Goal: Transaction & Acquisition: Book appointment/travel/reservation

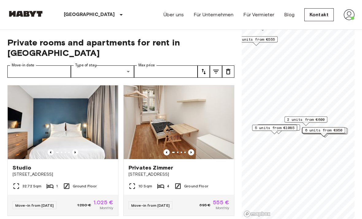
click at [316, 118] on span "2 units from €600" at bounding box center [305, 119] width 37 height 6
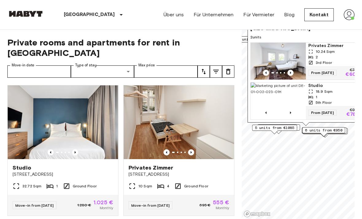
click at [288, 73] on icon "Previous image" at bounding box center [290, 73] width 6 height 6
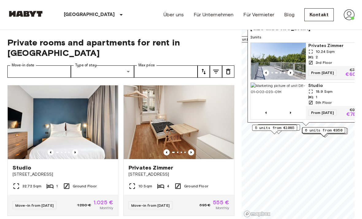
click at [291, 70] on icon "Previous image" at bounding box center [290, 73] width 6 height 6
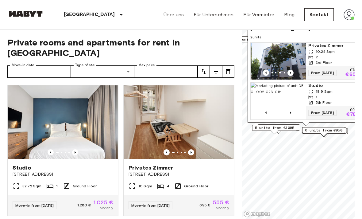
click at [289, 73] on icon "Previous image" at bounding box center [290, 73] width 6 height 6
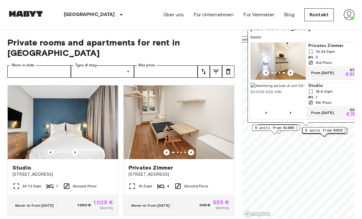
click at [303, 50] on img "Map marker" at bounding box center [277, 61] width 55 height 37
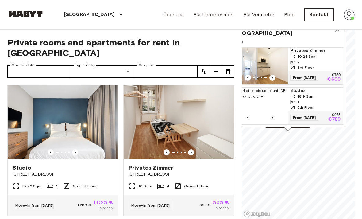
click at [340, 33] on icon "Map marker" at bounding box center [336, 29] width 7 height 7
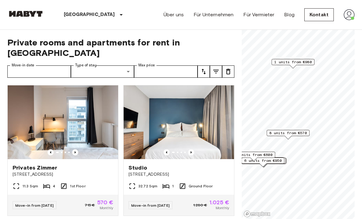
click at [297, 135] on span "8 units from €570" at bounding box center [287, 133] width 37 height 6
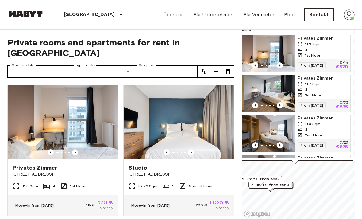
click at [323, 87] on div "4" at bounding box center [322, 90] width 50 height 6
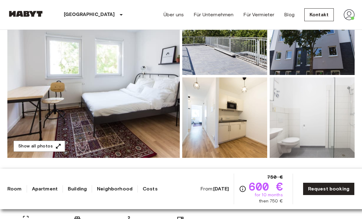
scroll to position [98, 0]
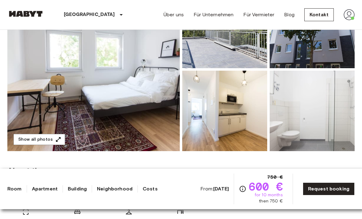
click at [45, 77] on img at bounding box center [93, 69] width 172 height 163
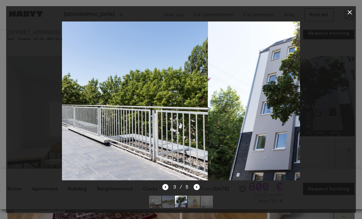
scroll to position [29, 0]
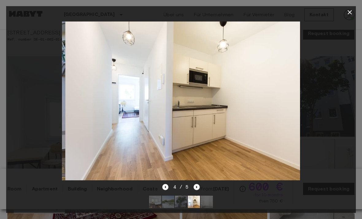
click at [347, 17] on button "button" at bounding box center [349, 12] width 12 height 12
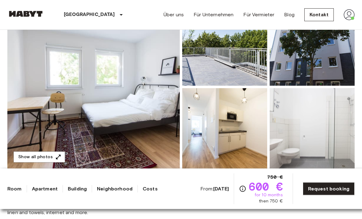
scroll to position [80, 0]
click at [49, 154] on button "Show all photos" at bounding box center [39, 156] width 52 height 11
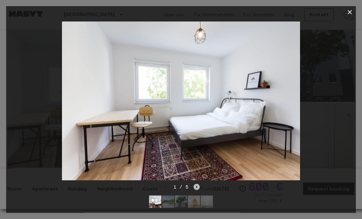
click at [196, 190] on icon "Next image" at bounding box center [196, 187] width 6 height 6
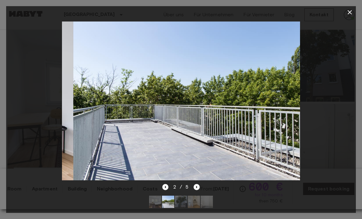
click at [197, 190] on icon "Next image" at bounding box center [196, 187] width 6 height 6
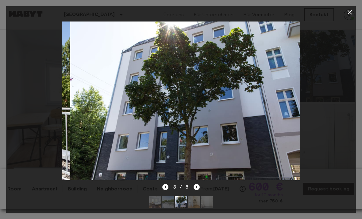
click at [199, 190] on icon "Next image" at bounding box center [196, 187] width 6 height 6
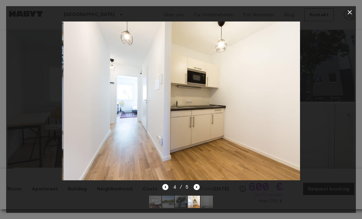
click at [199, 190] on icon "Next image" at bounding box center [196, 187] width 6 height 6
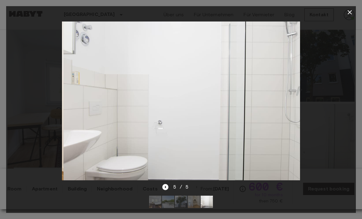
click at [196, 190] on div "5 / 5" at bounding box center [181, 186] width 38 height 7
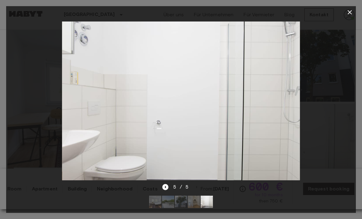
click at [186, 190] on span "5 / 5" at bounding box center [181, 186] width 16 height 7
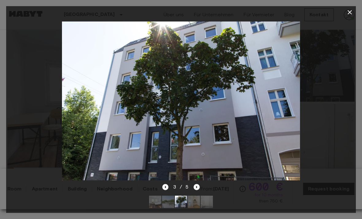
click at [345, 16] on button "button" at bounding box center [349, 12] width 12 height 12
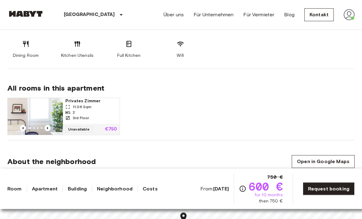
scroll to position [345, 0]
click at [47, 129] on icon "Previous image" at bounding box center [47, 127] width 6 height 6
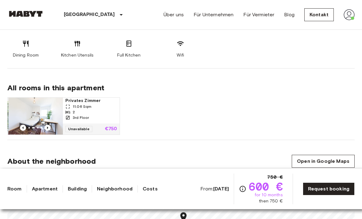
click at [50, 132] on img at bounding box center [35, 115] width 55 height 37
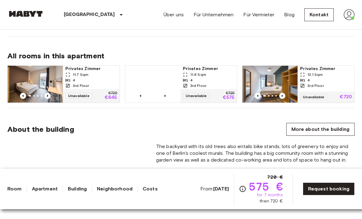
scroll to position [396, 0]
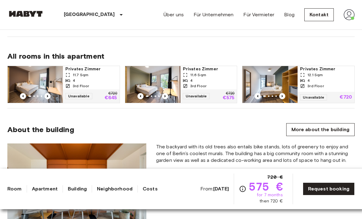
click at [63, 79] on img at bounding box center [35, 84] width 55 height 37
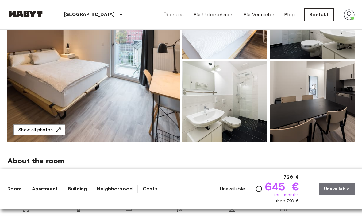
scroll to position [71, 0]
